Goal: Information Seeking & Learning: Check status

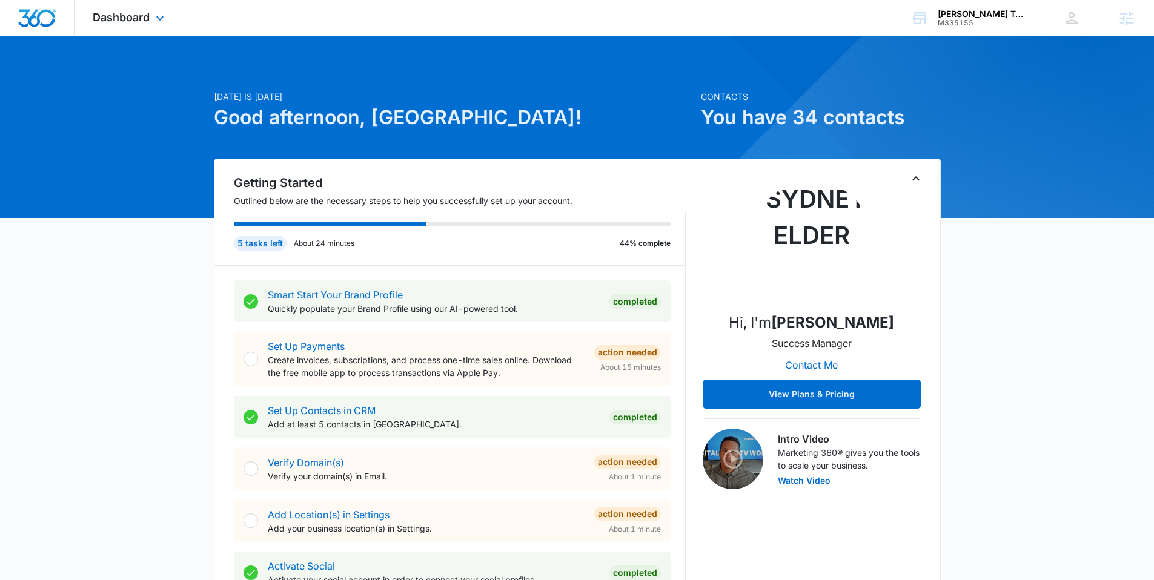
click at [150, 16] on div "Dashboard Apps Reputation Websites Forms CRM Email Social Shop Payments POS Con…" at bounding box center [129, 18] width 111 height 36
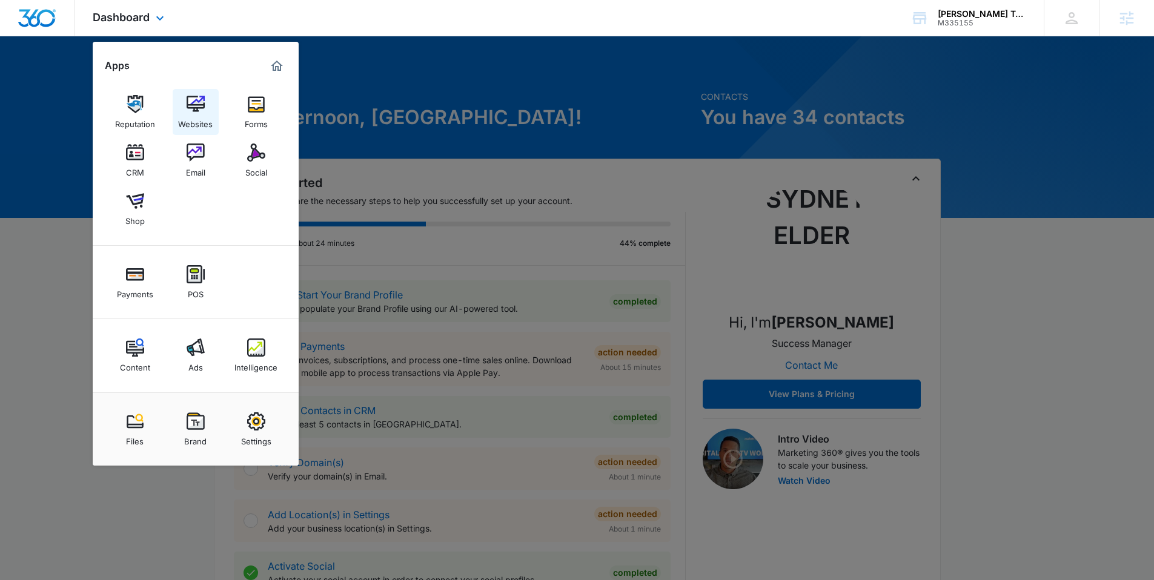
click at [187, 113] on div "Websites" at bounding box center [195, 121] width 35 height 16
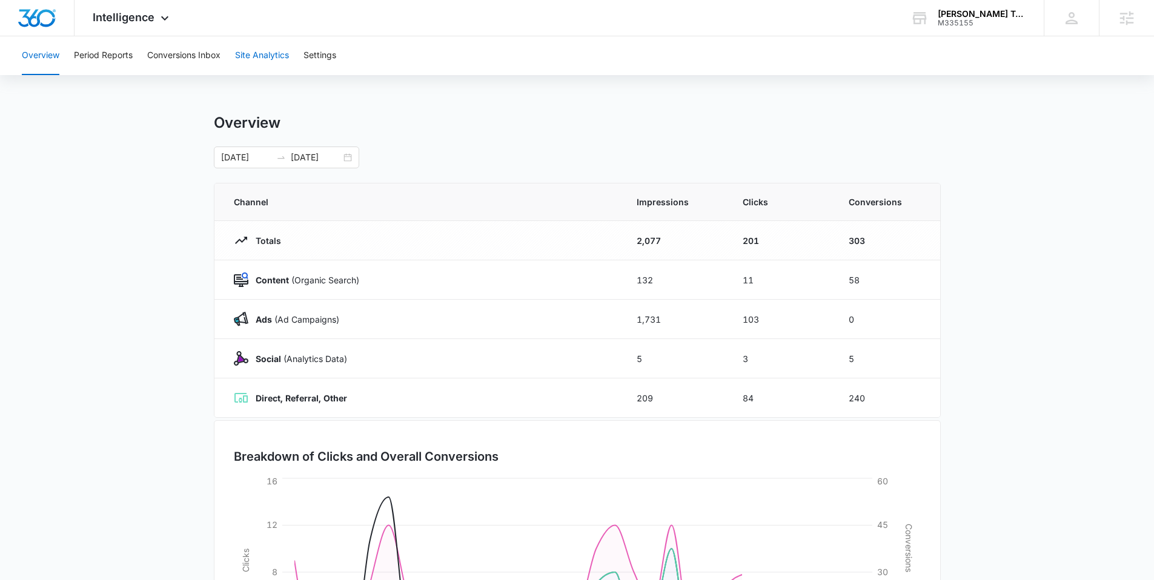
click at [275, 61] on button "Site Analytics" at bounding box center [262, 55] width 54 height 39
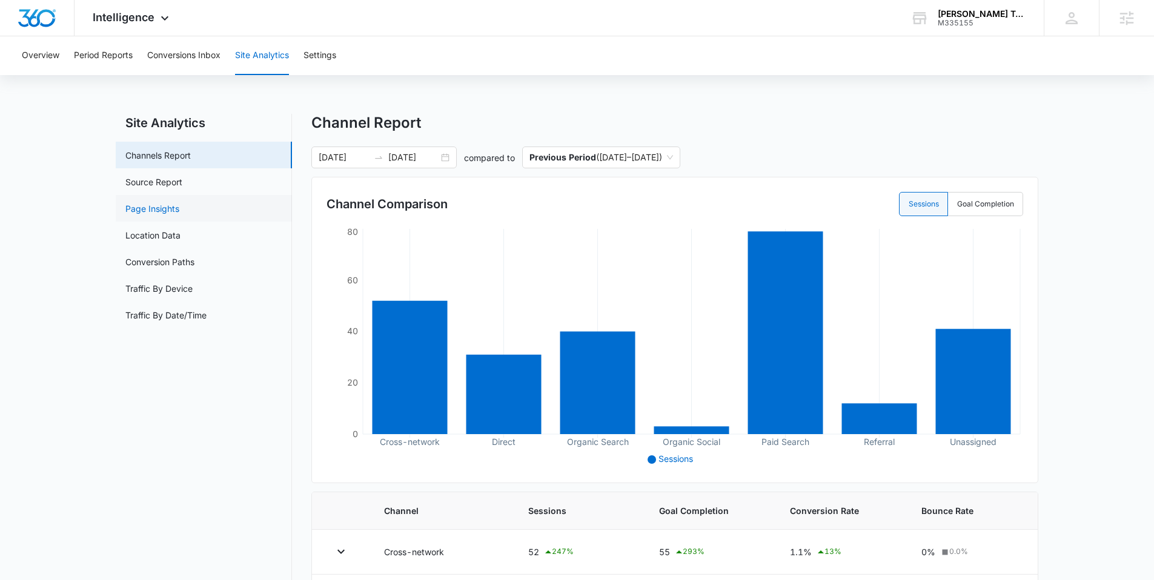
click at [174, 205] on link "Page Insights" at bounding box center [152, 208] width 54 height 13
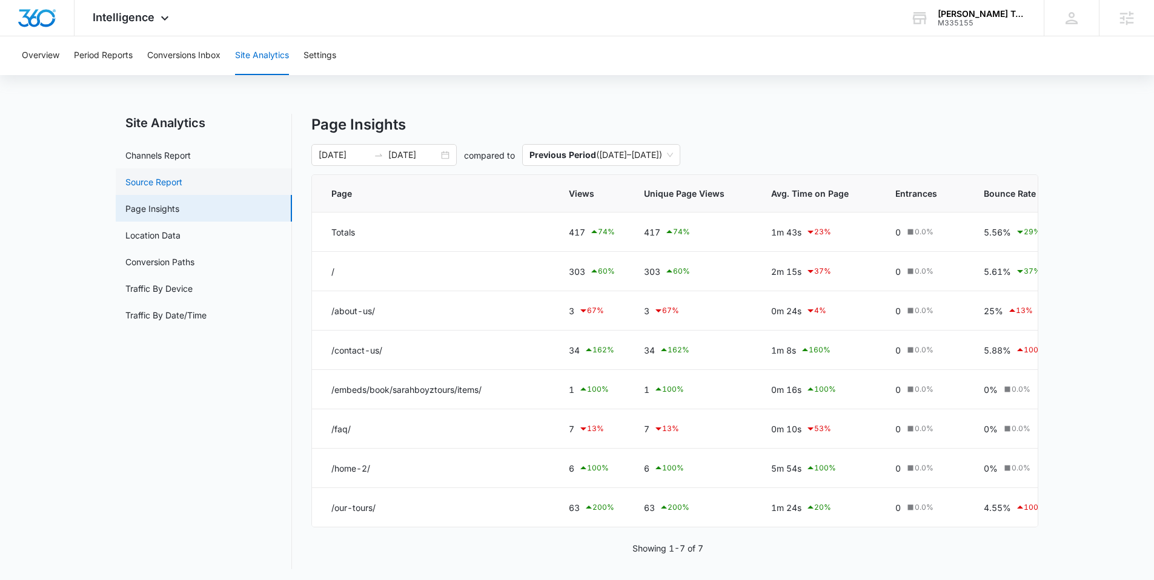
click at [173, 182] on link "Source Report" at bounding box center [153, 182] width 57 height 13
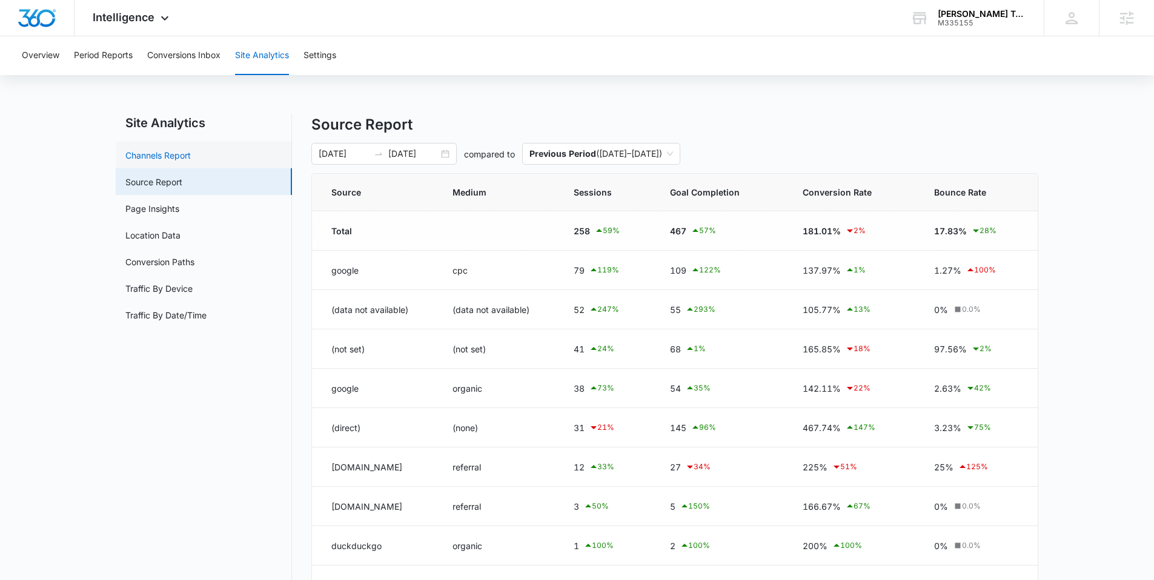
click at [176, 153] on link "Channels Report" at bounding box center [157, 155] width 65 height 13
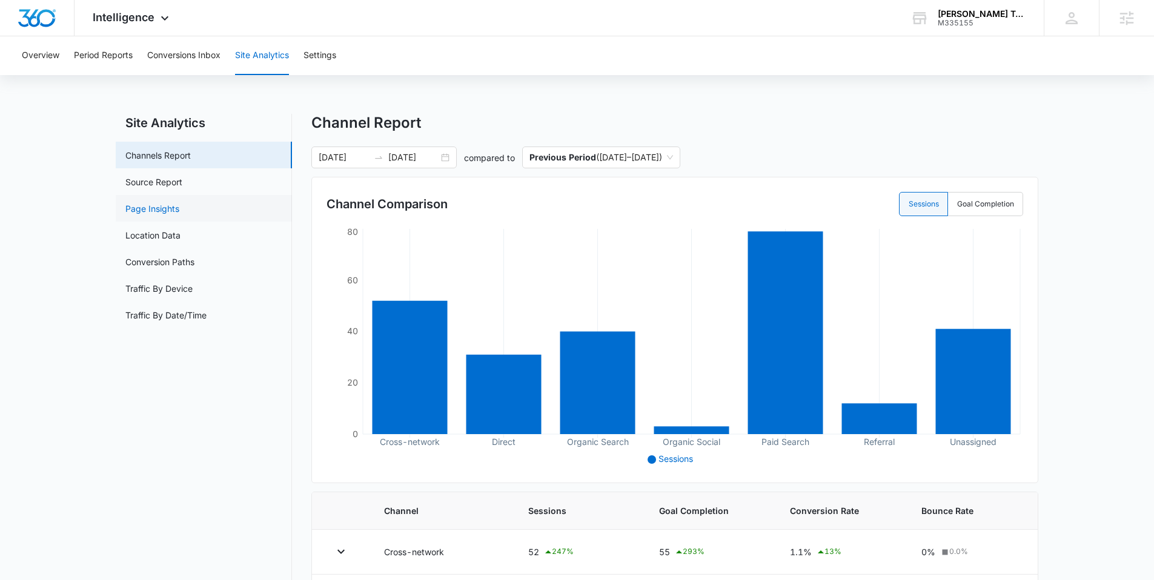
click at [158, 208] on link "Page Insights" at bounding box center [152, 208] width 54 height 13
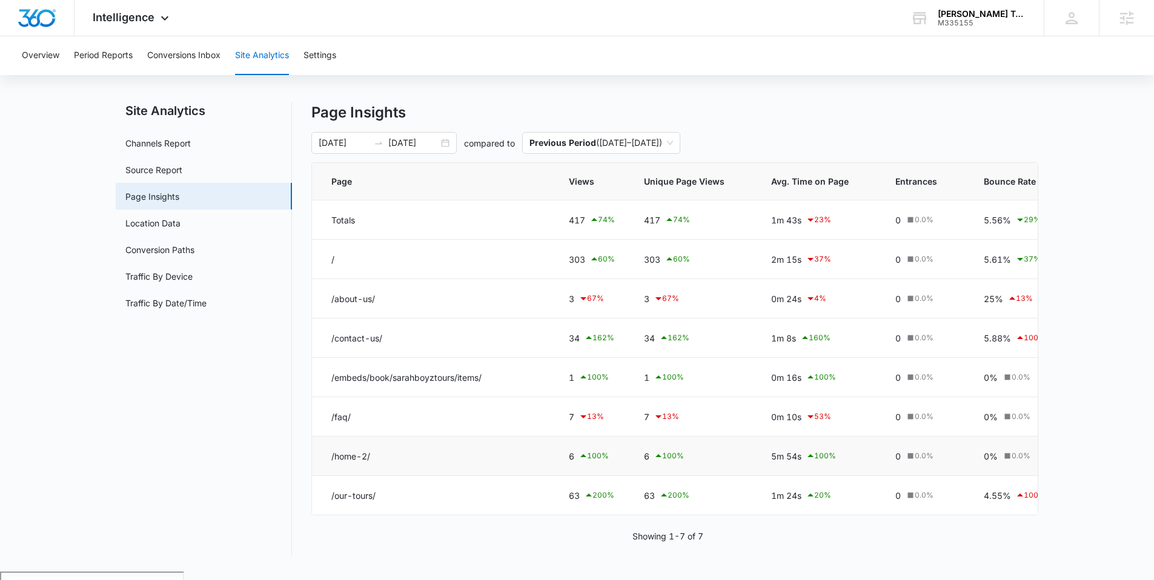
scroll to position [13, 0]
click at [673, 144] on span "Previous Period ( 08/12/2025 – 09/11/2025 )" at bounding box center [601, 142] width 144 height 21
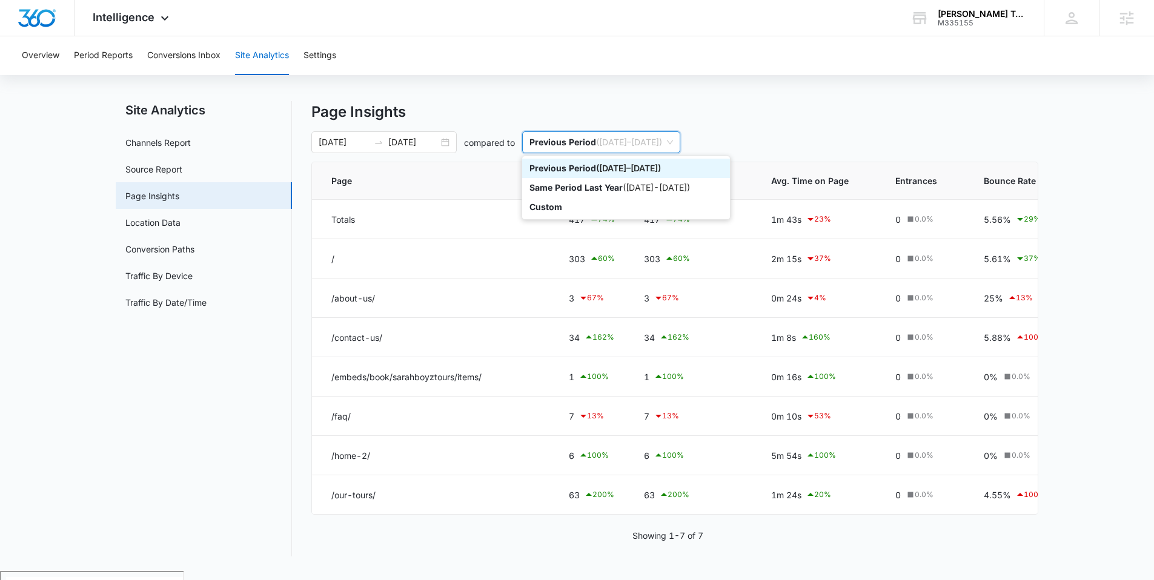
click at [809, 107] on p "Page Insights" at bounding box center [674, 112] width 727 height 22
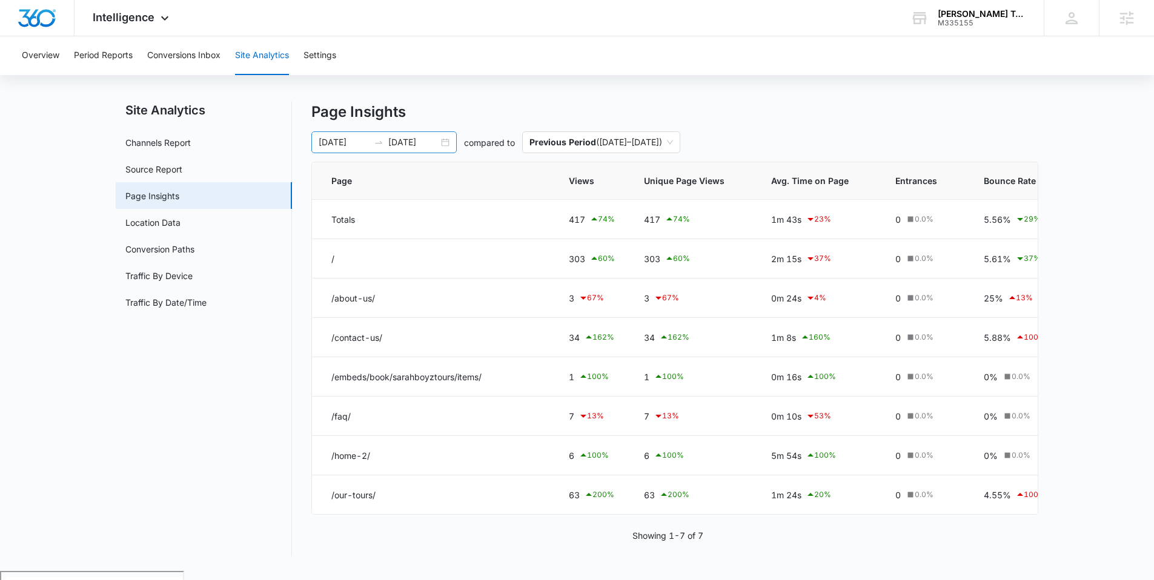
click at [436, 146] on input "10/12/2025" at bounding box center [413, 142] width 50 height 13
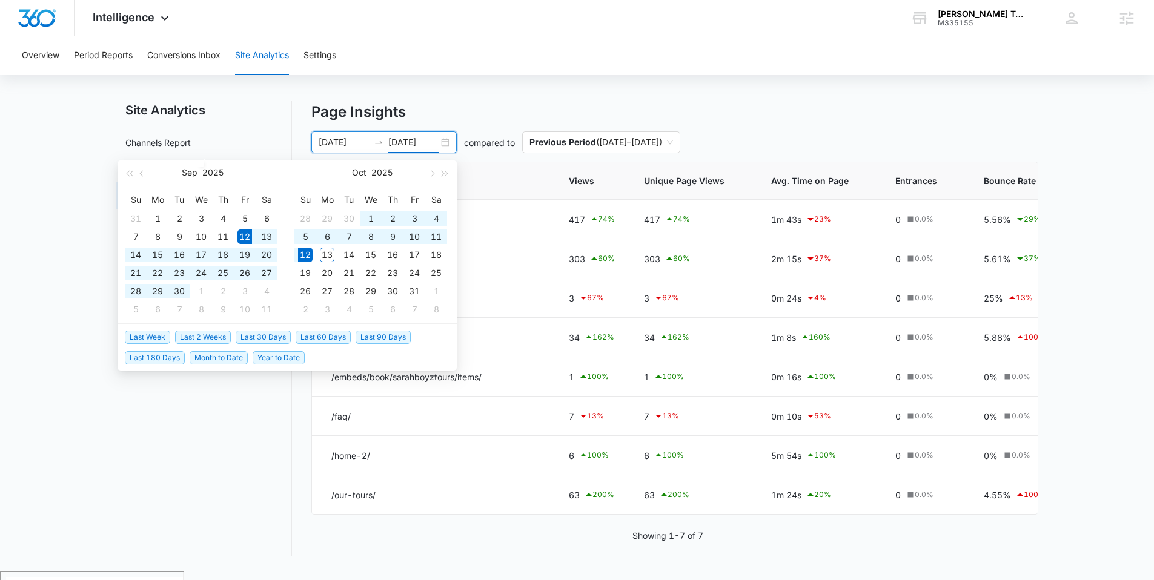
type input "10/12/2025"
click at [256, 338] on span "Last 30 Days" at bounding box center [263, 337] width 55 height 13
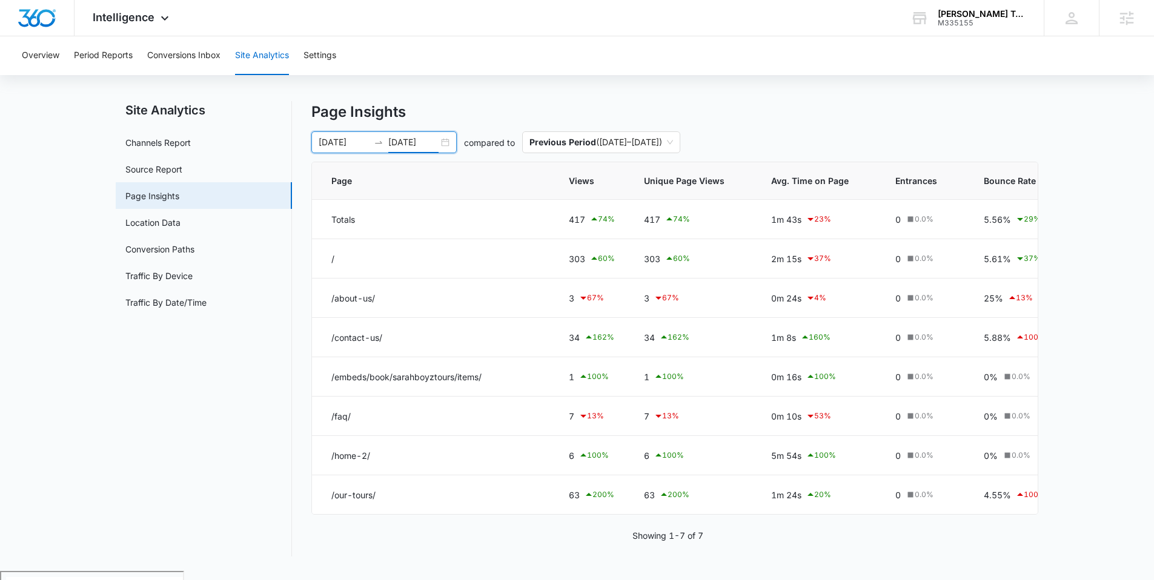
click at [495, 101] on p "Page Insights" at bounding box center [674, 112] width 727 height 22
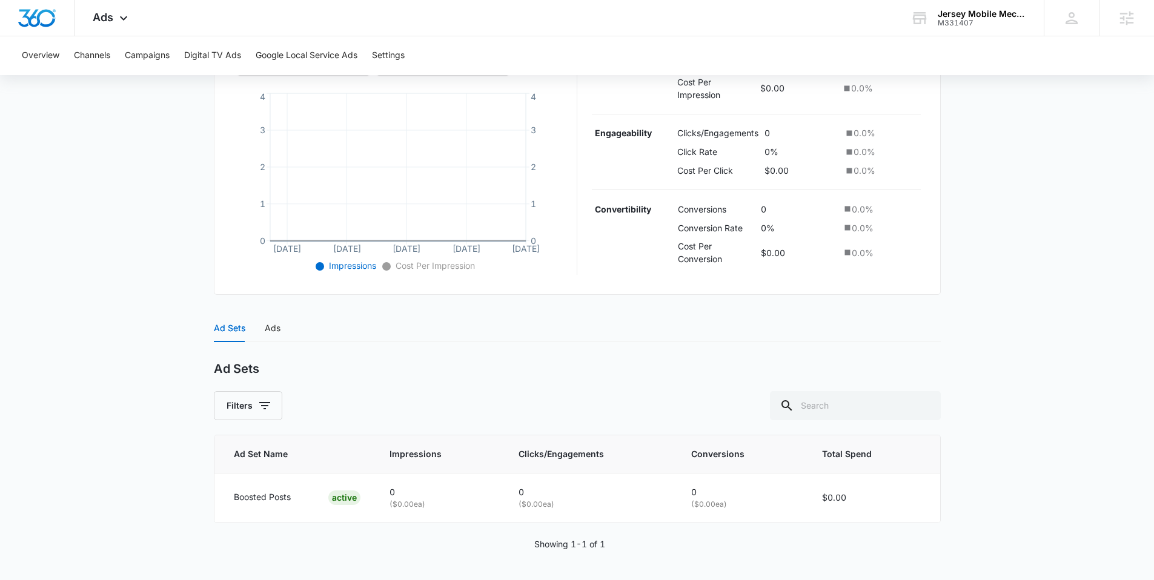
click at [522, 371] on div "Ad Sets" at bounding box center [577, 369] width 727 height 15
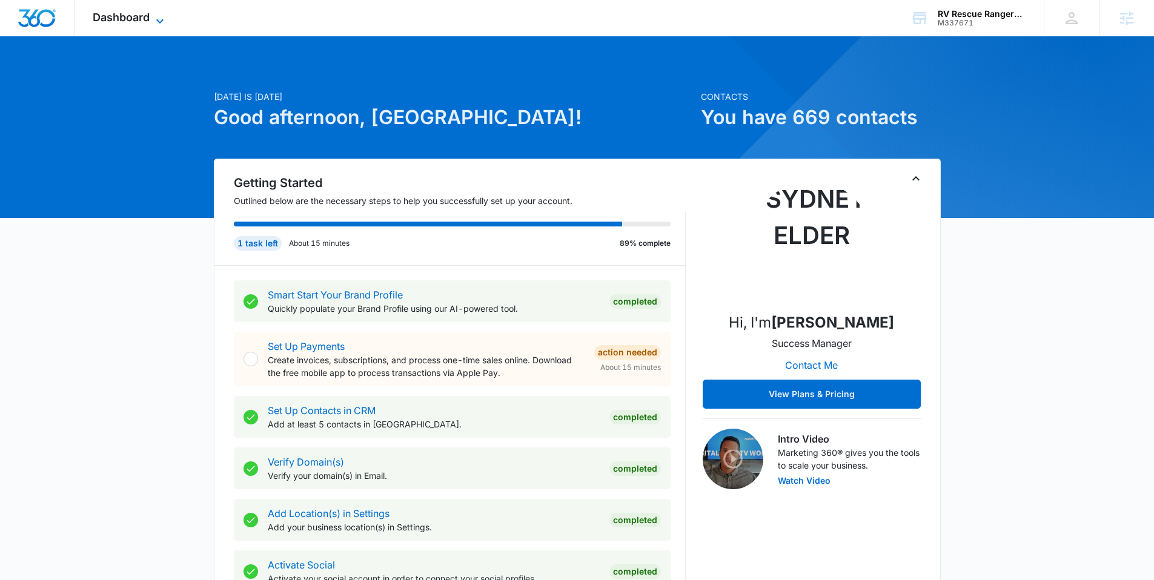
click at [145, 18] on span "Dashboard" at bounding box center [121, 17] width 57 height 13
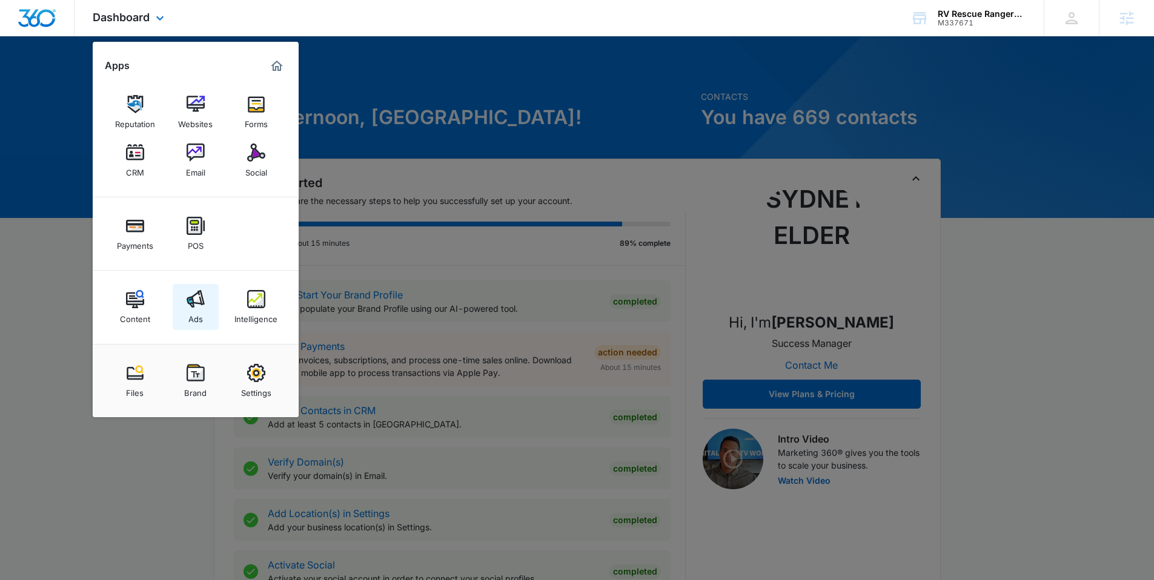
click at [192, 306] on img at bounding box center [196, 299] width 18 height 18
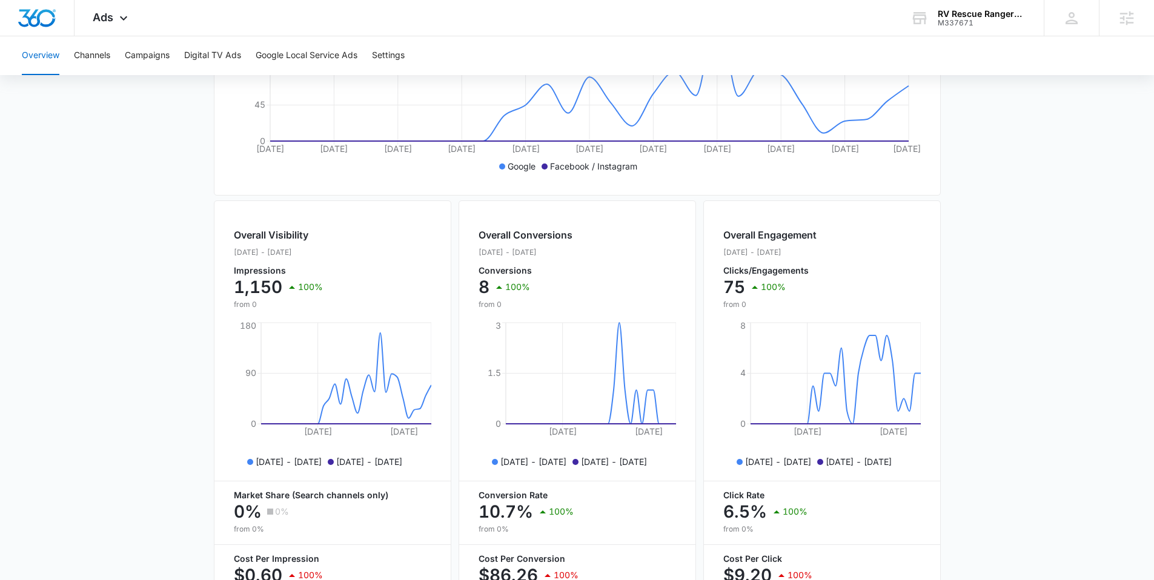
scroll to position [412, 0]
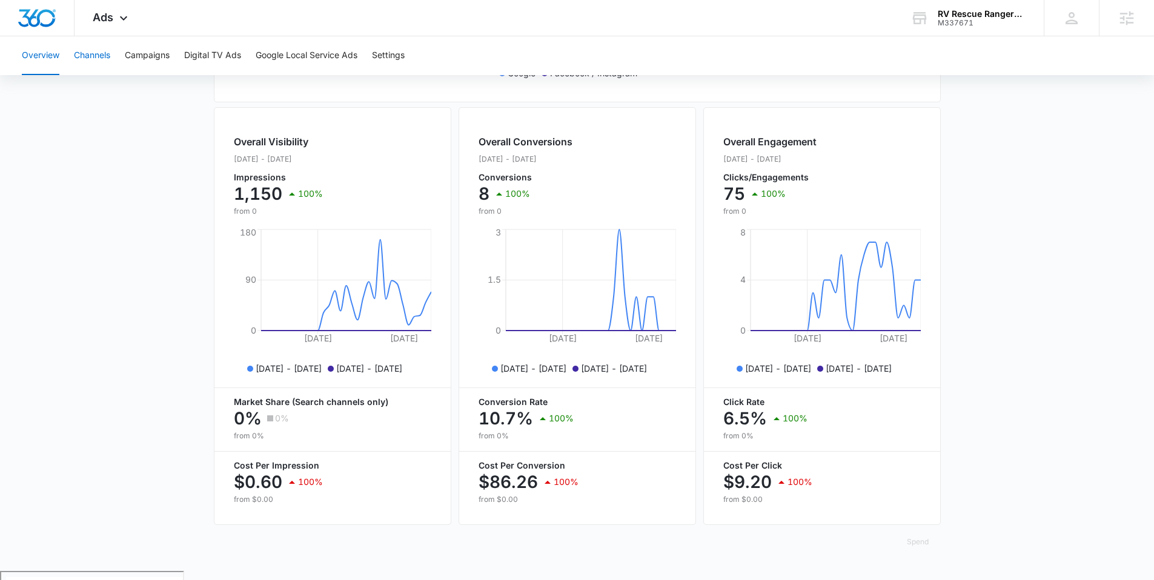
click at [84, 53] on button "Channels" at bounding box center [92, 55] width 36 height 39
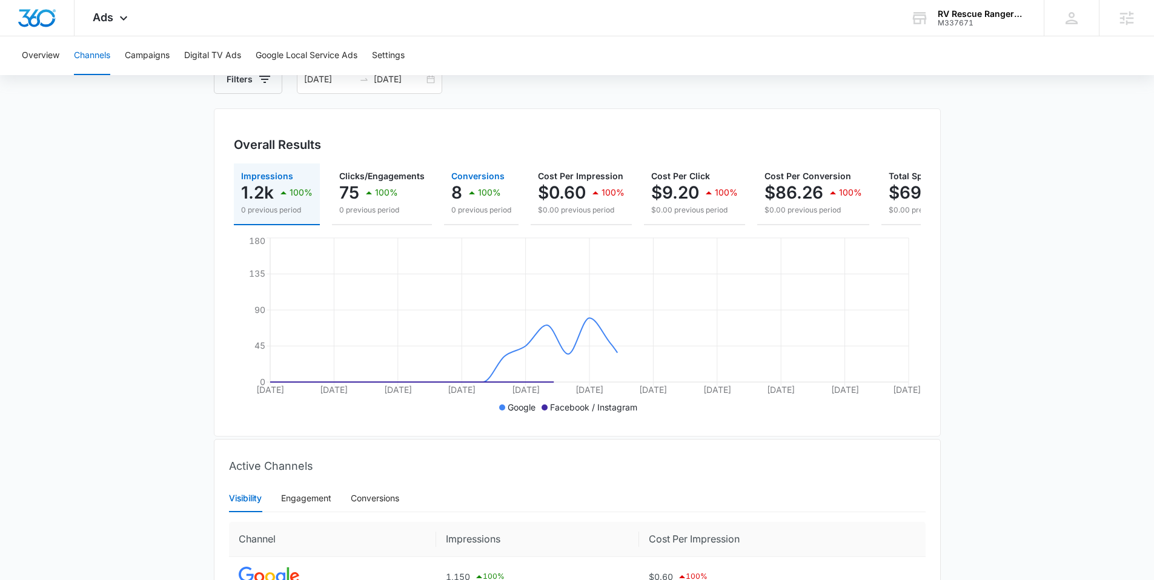
scroll to position [197, 0]
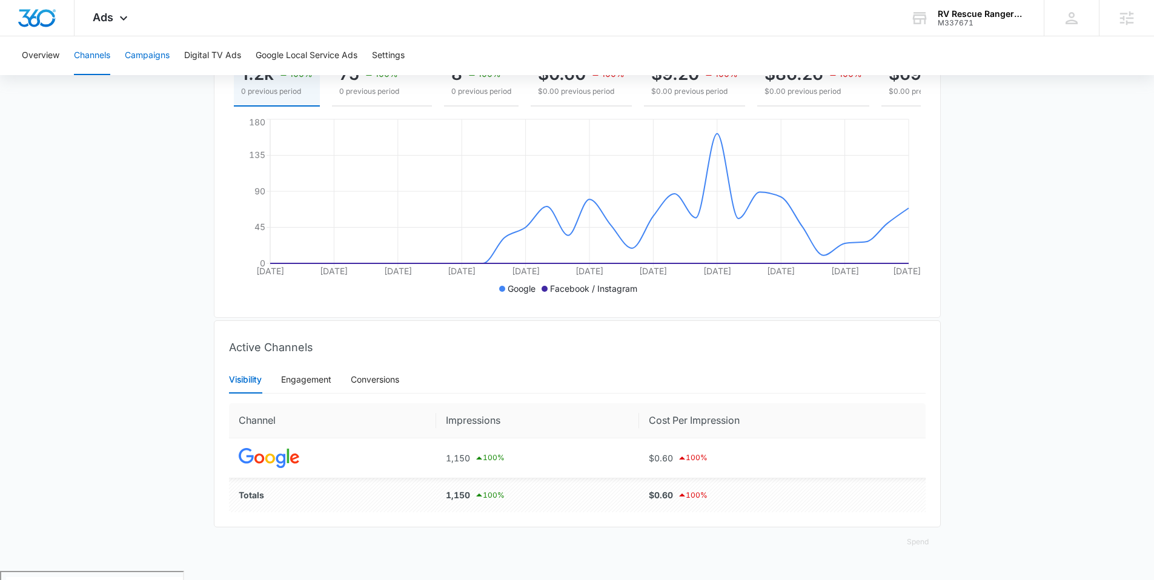
click at [144, 66] on button "Campaigns" at bounding box center [147, 55] width 45 height 39
